Goal: Complete application form

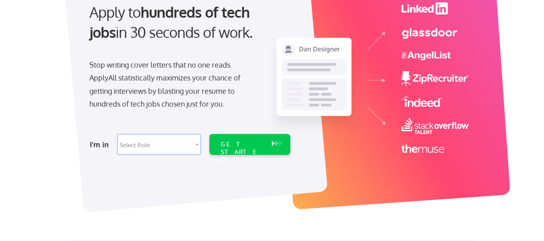
scroll to position [91, 0]
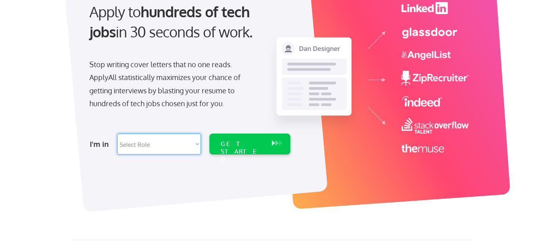
click at [200, 141] on select "Select Role Software Engineering Product Management Customer Success Sales UI/U…" at bounding box center [159, 144] width 84 height 21
select select ""it_security""
click at [117, 134] on select "Select Role Software Engineering Product Management Customer Success Sales UI/U…" at bounding box center [159, 144] width 84 height 21
select select ""it_security""
click at [248, 143] on div "GET STARTED" at bounding box center [242, 151] width 43 height 23
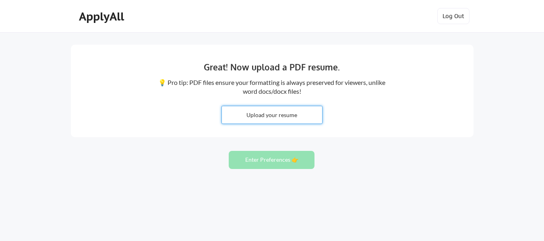
click at [257, 118] on input "file" at bounding box center [272, 114] width 100 height 17
type input "C:\fakepath\Jodie_Zibolis_full.pdf"
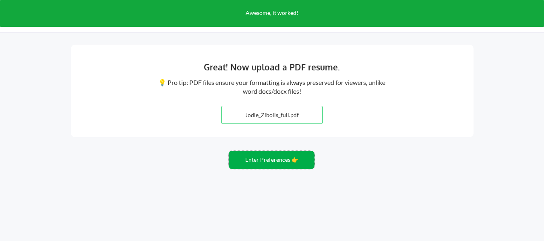
click at [273, 162] on button "Enter Preferences 👉" at bounding box center [272, 160] width 86 height 18
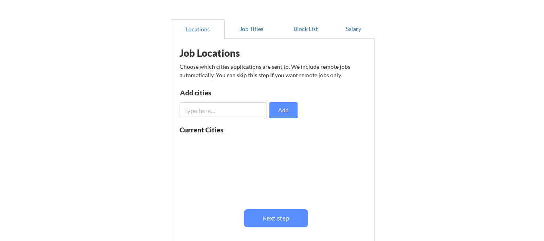
scroll to position [59, 0]
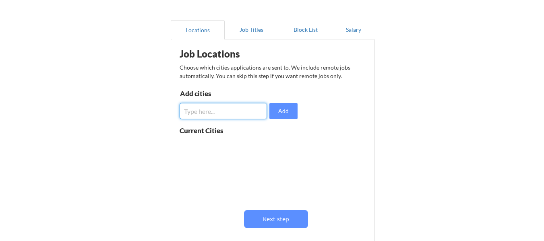
click at [238, 113] on input "input" at bounding box center [223, 111] width 87 height 16
type input "Derry"
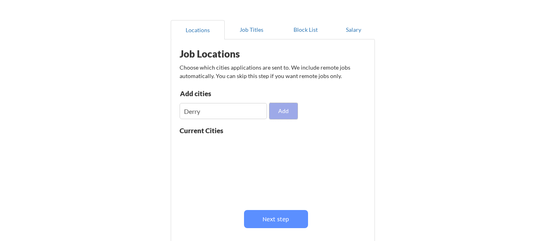
click at [287, 114] on button "Add" at bounding box center [283, 111] width 28 height 16
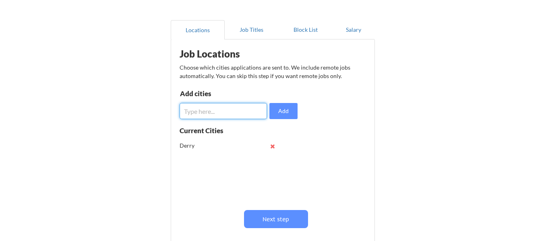
click at [229, 113] on input "input" at bounding box center [223, 111] width 87 height 16
type input "Manchester"
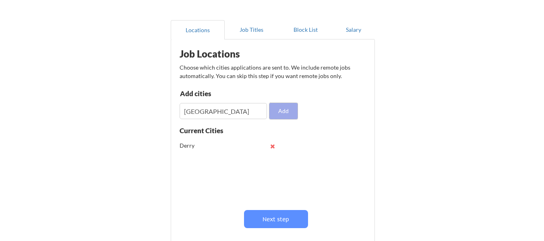
click at [282, 117] on button "Add" at bounding box center [283, 111] width 28 height 16
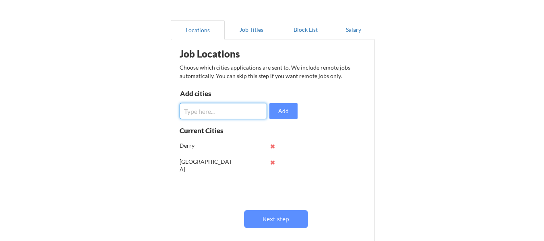
click at [219, 112] on input "input" at bounding box center [223, 111] width 87 height 16
type input "Lowell"
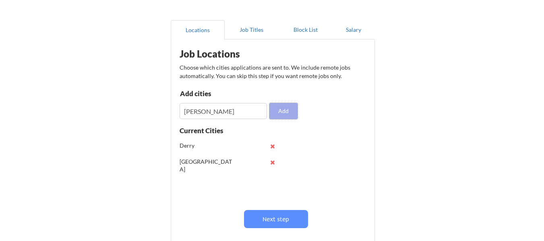
click at [283, 106] on button "Add" at bounding box center [283, 111] width 28 height 16
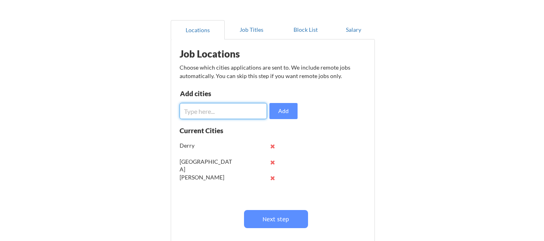
click at [214, 116] on input "input" at bounding box center [223, 111] width 87 height 16
type input "Andover"
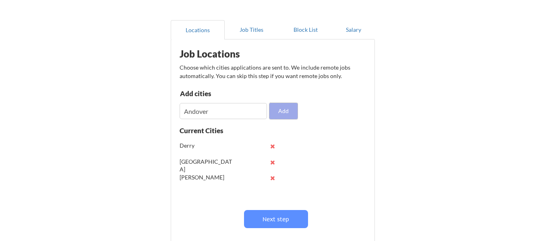
click at [283, 114] on button "Add" at bounding box center [283, 111] width 28 height 16
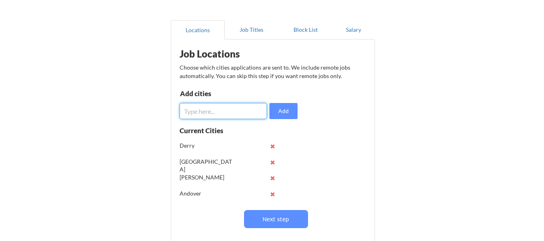
click at [211, 114] on input "input" at bounding box center [223, 111] width 87 height 16
type input "Burlington"
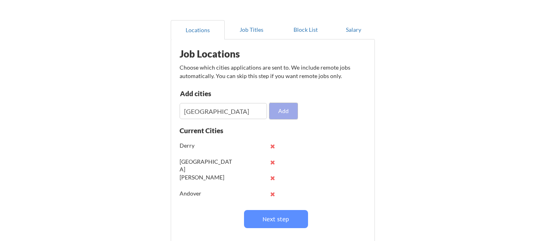
click at [290, 111] on button "Add" at bounding box center [283, 111] width 28 height 16
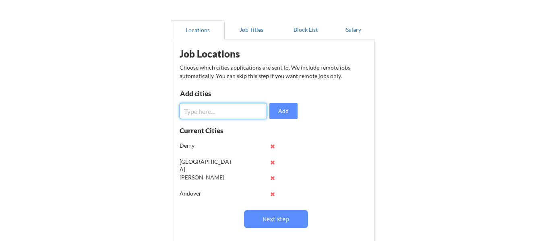
click at [210, 113] on input "input" at bounding box center [223, 111] width 87 height 16
type input "M"
type input "Nashua"
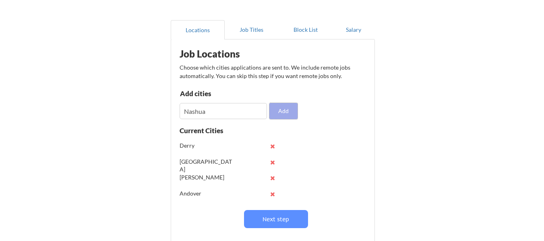
click at [276, 109] on button "Add" at bounding box center [283, 111] width 28 height 16
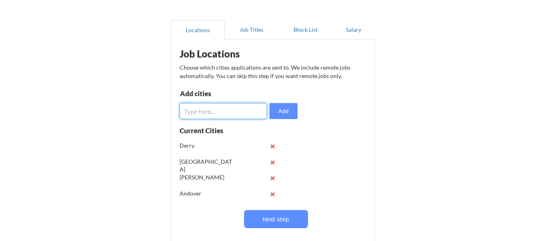
click at [223, 110] on input "input" at bounding box center [223, 111] width 87 height 16
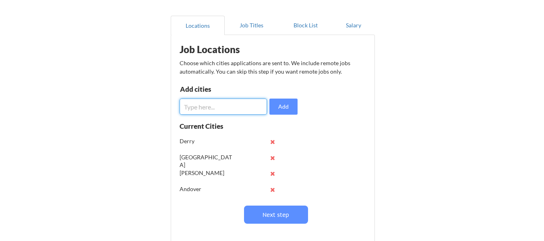
scroll to position [63, 0]
type input "Concord"
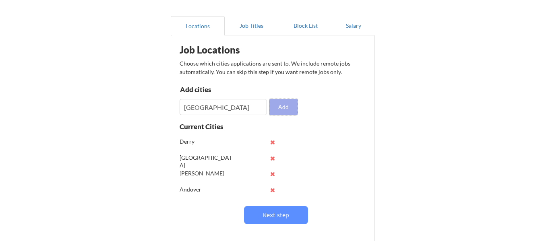
click at [285, 109] on button "Add" at bounding box center [283, 107] width 28 height 16
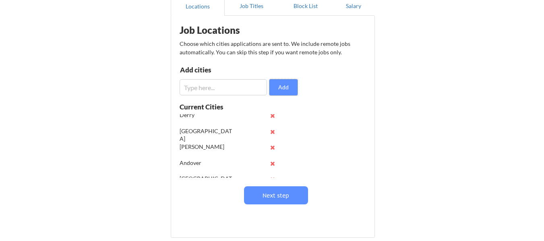
scroll to position [0, 0]
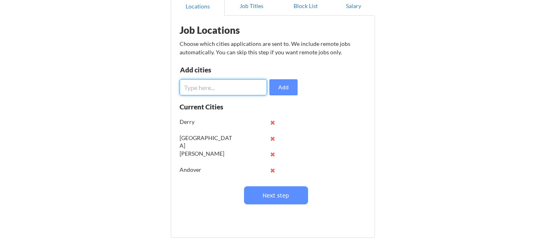
click at [216, 91] on input "input" at bounding box center [223, 87] width 87 height 16
click at [205, 87] on input "input" at bounding box center [223, 87] width 87 height 16
type input "Londonderry"
click at [281, 91] on button "Add" at bounding box center [283, 87] width 28 height 16
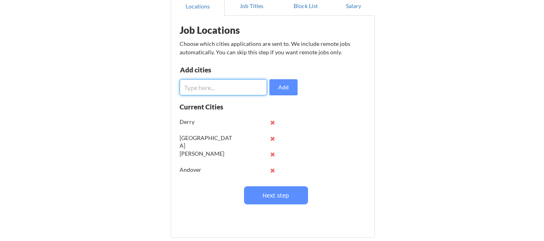
click at [211, 92] on input "input" at bounding box center [223, 87] width 87 height 16
type input "windham"
click at [282, 85] on button "Add" at bounding box center [283, 87] width 28 height 16
paste input "Hampstead"
click at [217, 89] on input "input" at bounding box center [223, 87] width 87 height 16
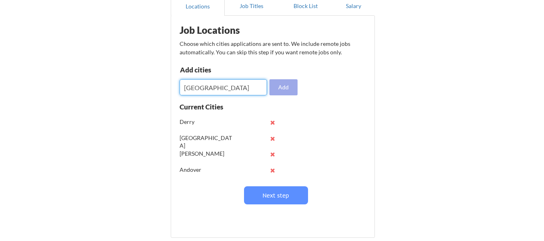
type input "Hampstead"
click at [286, 86] on button "Add" at bounding box center [283, 87] width 28 height 16
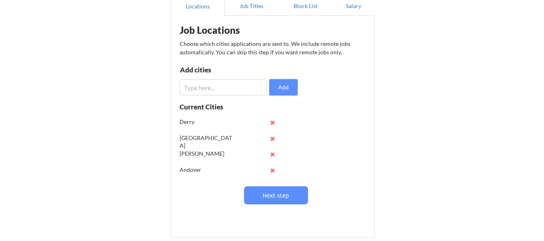
paste input "Sandown"
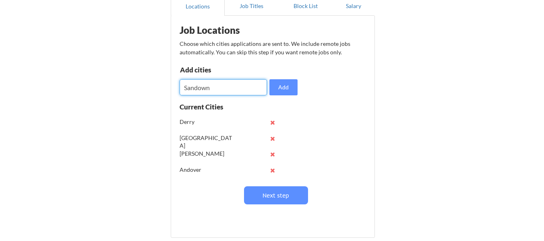
click at [244, 86] on input "input" at bounding box center [223, 87] width 87 height 16
type input "Sandown"
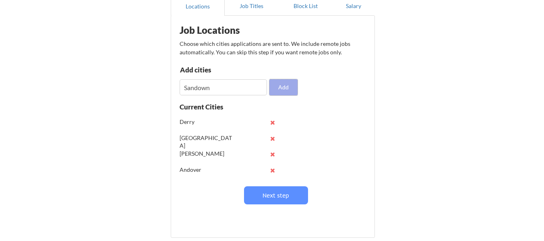
click at [290, 85] on button "Add" at bounding box center [283, 87] width 28 height 16
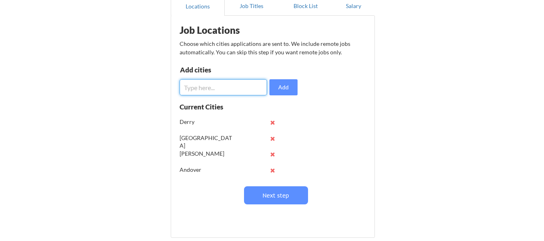
paste input "Chester"
click at [223, 91] on input "input" at bounding box center [223, 87] width 87 height 16
type input "Chester"
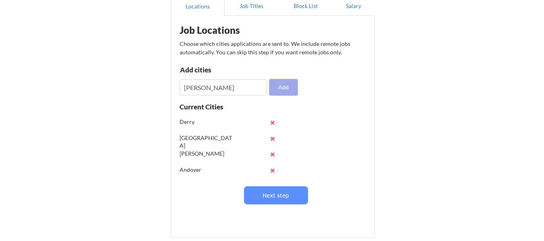
click at [291, 84] on button "Add" at bounding box center [283, 87] width 28 height 16
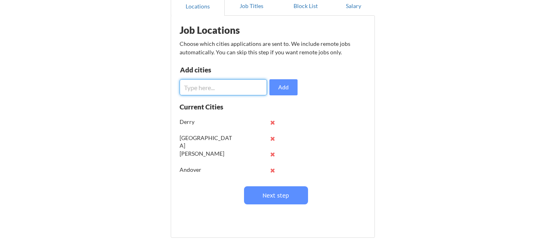
click at [211, 81] on input "input" at bounding box center [223, 87] width 87 height 16
paste input "Atkinson"
type input "Atkinson"
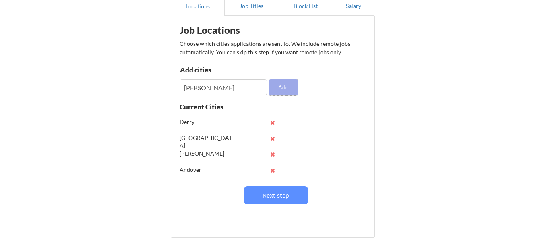
click at [290, 85] on button "Add" at bounding box center [283, 87] width 28 height 16
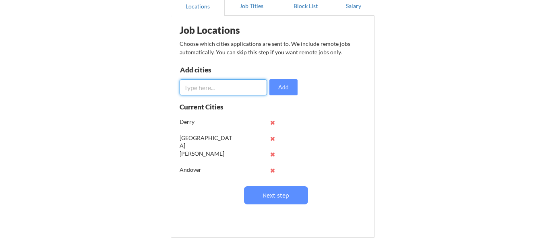
paste input "Merrimack"
click at [234, 88] on input "input" at bounding box center [223, 87] width 87 height 16
type input "Merrimack"
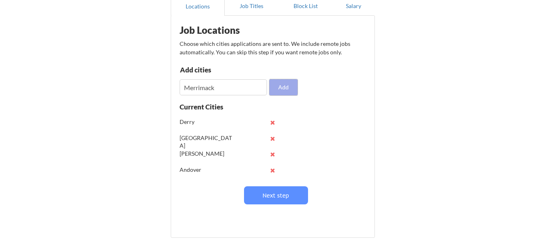
click at [284, 85] on button "Add" at bounding box center [283, 87] width 28 height 16
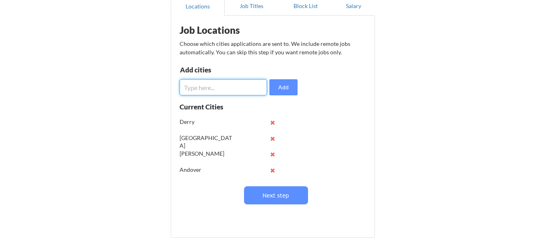
paste input "Auburn"
click at [242, 88] on input "input" at bounding box center [223, 87] width 87 height 16
type input "Auburn"
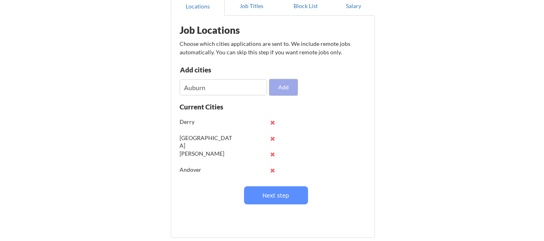
click at [281, 87] on button "Add" at bounding box center [283, 87] width 28 height 16
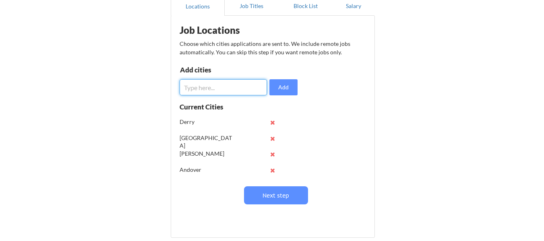
click at [225, 90] on input "input" at bounding box center [223, 87] width 87 height 16
type input "Boston"
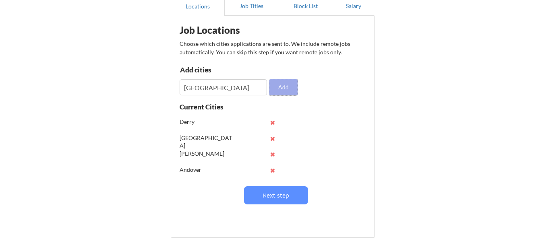
click at [287, 87] on button "Add" at bounding box center [283, 87] width 28 height 16
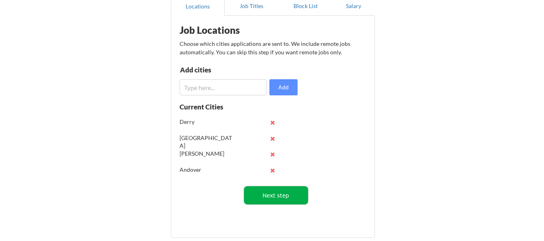
click at [290, 204] on button "Next step" at bounding box center [276, 195] width 64 height 18
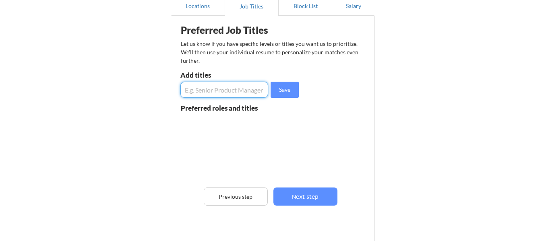
click at [232, 95] on input "input" at bounding box center [224, 90] width 88 height 16
paste input "IT Systems Administrator"
type input "IT Systems Administrator"
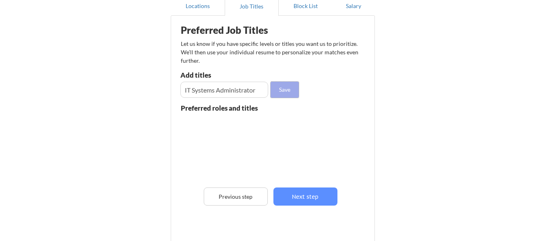
click at [295, 93] on button "Save" at bounding box center [285, 90] width 28 height 16
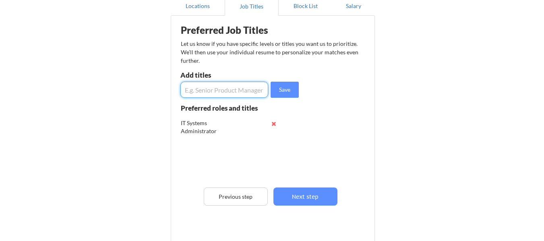
click at [225, 84] on input "input" at bounding box center [224, 90] width 88 height 16
paste input "Systems Administrator"
type input "Systems Administrator"
click at [287, 95] on button "Save" at bounding box center [285, 90] width 28 height 16
click at [223, 92] on input "input" at bounding box center [224, 90] width 88 height 16
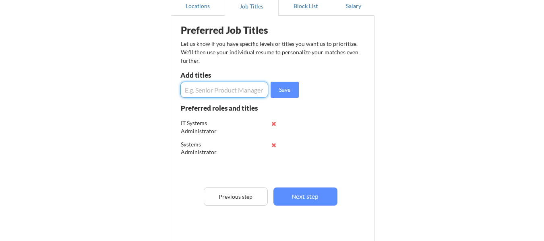
paste input "IT Manager"
type input "IT Manager"
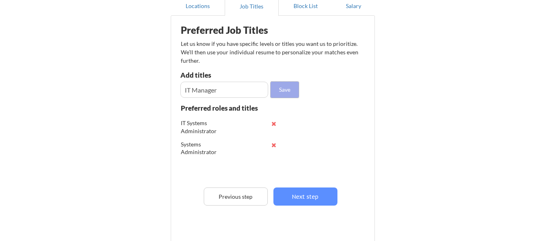
click at [285, 93] on button "Save" at bounding box center [285, 90] width 28 height 16
click at [231, 90] on input "input" at bounding box center [224, 90] width 88 height 16
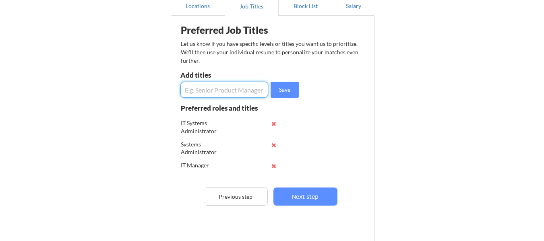
paste input "Infrastructure Engineer"
type input "Infrastructure Engineer"
click at [284, 89] on button "Save" at bounding box center [285, 90] width 28 height 16
click at [237, 90] on input "input" at bounding box center [224, 90] width 88 height 16
paste input "Cloud Engineer"
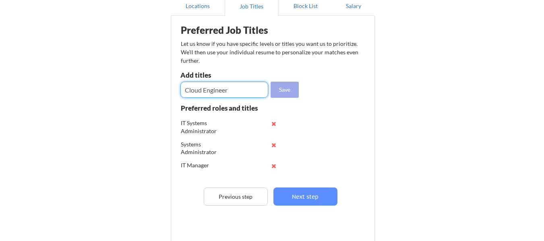
type input "Cloud Engineer"
click at [293, 89] on button "Save" at bounding box center [285, 90] width 28 height 16
click at [238, 94] on input "input" at bounding box center [224, 90] width 88 height 16
paste input "IT Operations Engineer"
drag, startPoint x: 238, startPoint y: 94, endPoint x: 292, endPoint y: 89, distance: 53.8
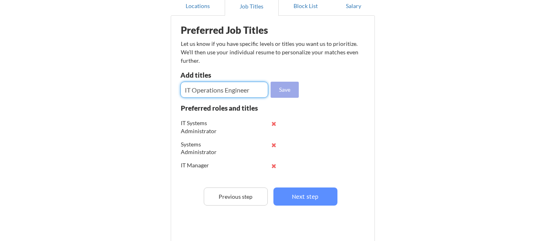
click at [292, 89] on div "Save" at bounding box center [240, 90] width 120 height 16
type input "IT Operations Engineer"
click at [285, 88] on button "Save" at bounding box center [285, 90] width 28 height 16
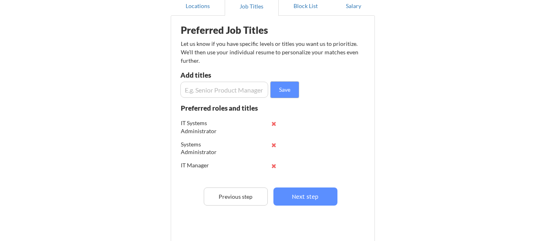
click at [232, 94] on input "input" at bounding box center [224, 90] width 88 height 16
paste input "IT Operations Manager"
type input "IT Operations Manager"
click at [283, 91] on button "Save" at bounding box center [285, 90] width 28 height 16
click at [237, 91] on input "input" at bounding box center [224, 90] width 88 height 16
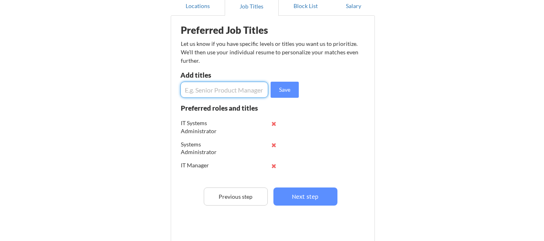
paste input "Information Systems Engineer"
type input "Information Systems Engineer"
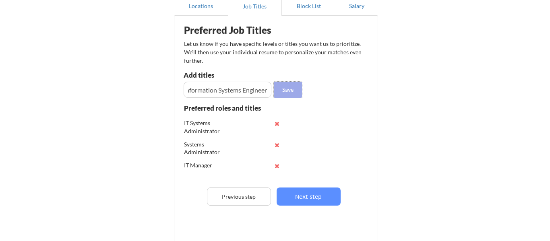
scroll to position [0, 0]
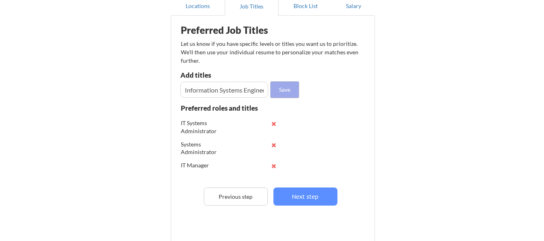
click at [287, 90] on button "Save" at bounding box center [285, 90] width 28 height 16
click at [232, 93] on input "input" at bounding box center [224, 90] width 88 height 16
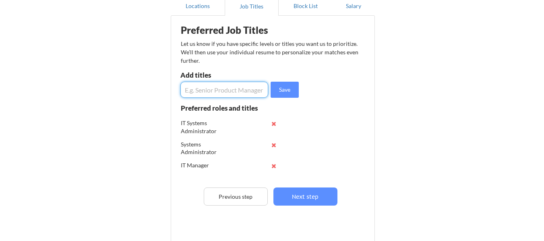
paste input "Technical Support Engineer"
type input "Technical Support Engineer"
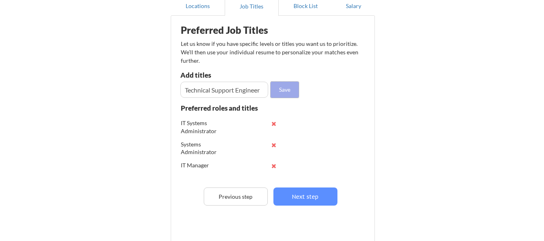
click at [289, 87] on button "Save" at bounding box center [285, 90] width 28 height 16
click at [227, 87] on input "input" at bounding box center [224, 90] width 88 height 16
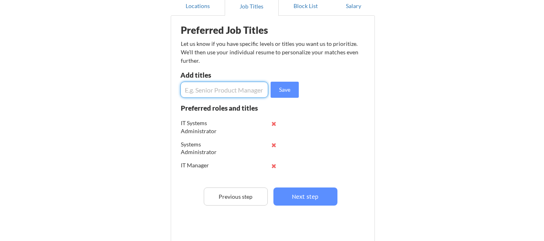
paste input "IT Support Specialist"
type input "IT Support Specialist"
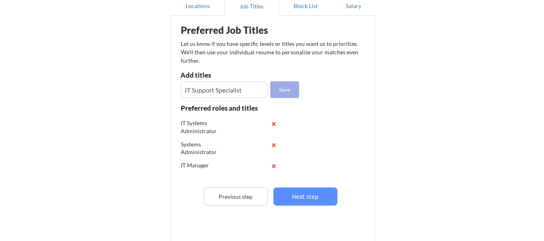
click at [277, 91] on button "Save" at bounding box center [285, 90] width 28 height 16
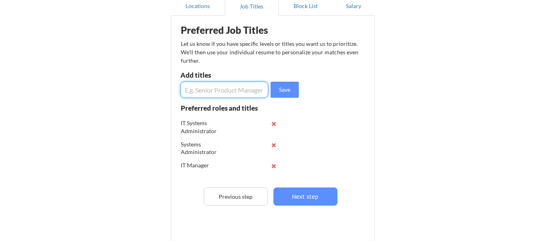
click at [241, 89] on input "input" at bounding box center [224, 90] width 88 height 16
paste input "Network Engineer"
type input "Network Engineer"
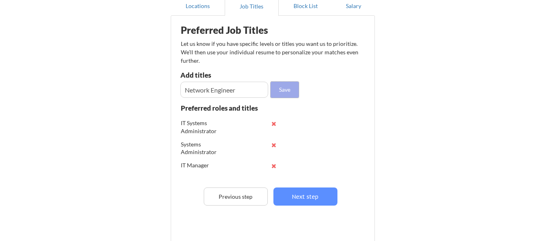
click at [293, 85] on button "Save" at bounding box center [285, 90] width 28 height 16
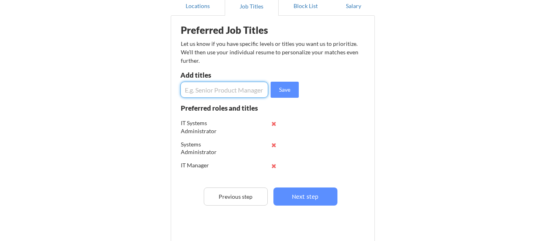
click at [224, 88] on input "input" at bounding box center [224, 90] width 88 height 16
paste input "IT Specialist"
type input "IT Specialist"
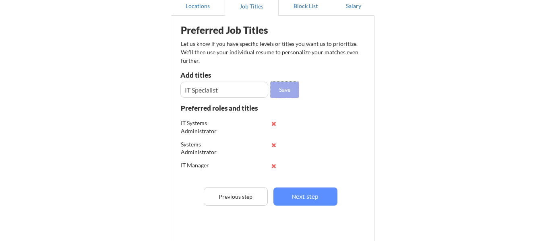
click at [292, 89] on button "Save" at bounding box center [285, 90] width 28 height 16
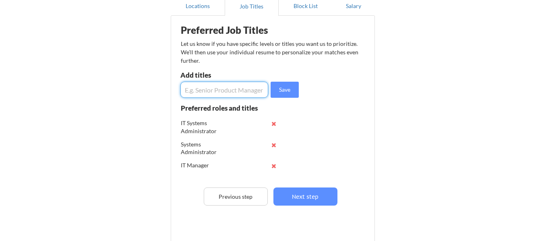
click at [222, 94] on input "input" at bounding box center [224, 90] width 88 height 16
paste input "IT Security Administrator"
type input "IT Security Administrator"
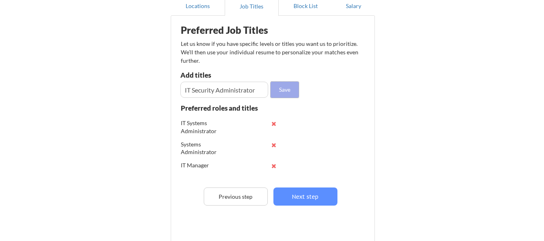
click at [287, 86] on button "Save" at bounding box center [285, 90] width 28 height 16
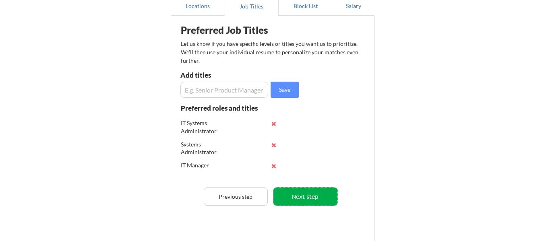
click at [322, 192] on button "Next step" at bounding box center [305, 197] width 64 height 18
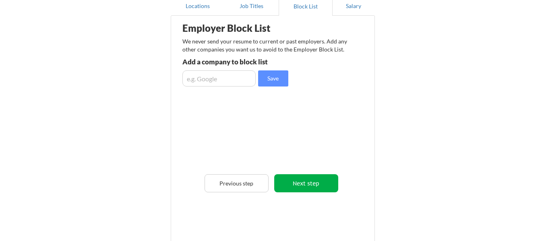
click at [324, 184] on button "Next step" at bounding box center [306, 183] width 64 height 18
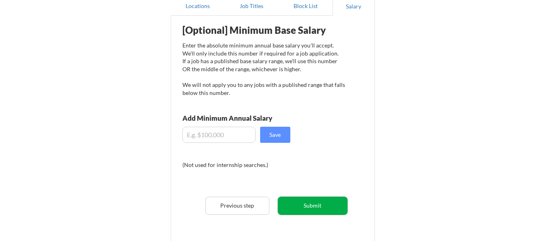
click at [337, 203] on button "Submit" at bounding box center [313, 206] width 70 height 18
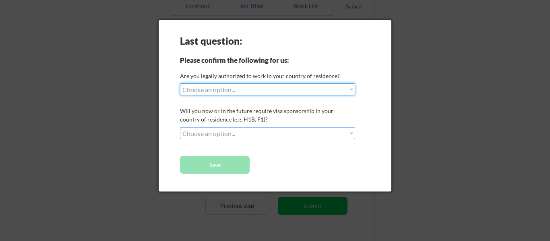
click at [337, 91] on select "Choose an option... Yes, I am a US Citizen Yes, I am a Canadian Citizen Yes, I …" at bounding box center [267, 89] width 175 height 12
select select ""yes__i_am_a_us_citizen""
click at [180, 83] on select "Choose an option... Yes, I am a US Citizen Yes, I am a Canadian Citizen Yes, I …" at bounding box center [267, 89] width 175 height 12
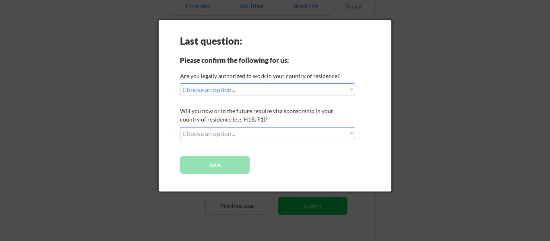
click at [304, 134] on select "Choose an option... No, I will not need sponsorship Yes, I will need sponsorship" at bounding box center [267, 133] width 175 height 12
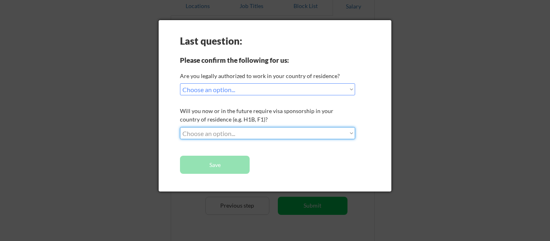
select select ""no__i_will_not_need_sponsorship""
click at [180, 127] on select "Choose an option... No, I will not need sponsorship Yes, I will need sponsorship" at bounding box center [267, 133] width 175 height 12
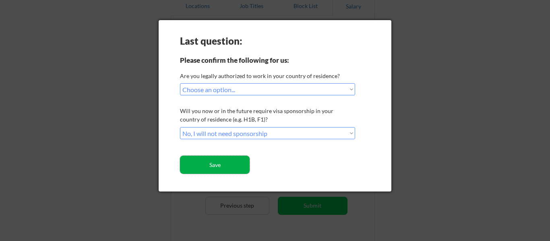
click at [246, 164] on button "Save" at bounding box center [215, 165] width 70 height 18
